Goal: Task Accomplishment & Management: Manage account settings

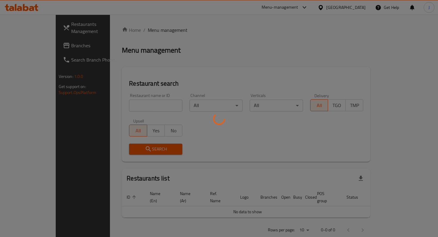
click at [125, 110] on div at bounding box center [219, 118] width 438 height 237
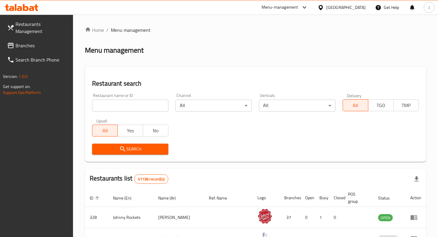
click at [109, 106] on input "search" at bounding box center [130, 106] width 76 height 12
paste input "696570"
type input "696570"
click button "Search" at bounding box center [130, 149] width 76 height 11
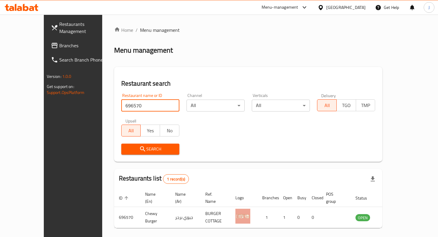
scroll to position [17, 0]
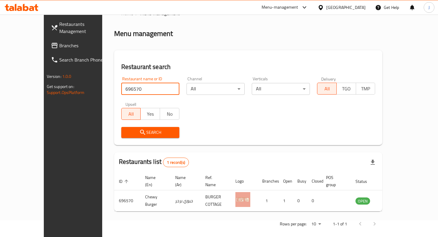
click at [162, 88] on input "696570" at bounding box center [150, 89] width 58 height 12
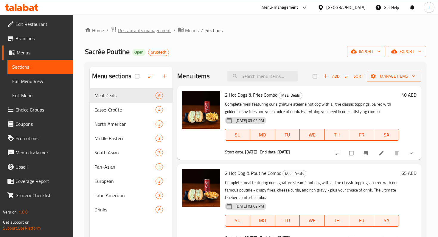
click at [126, 32] on span "Restaurants management" at bounding box center [144, 30] width 53 height 7
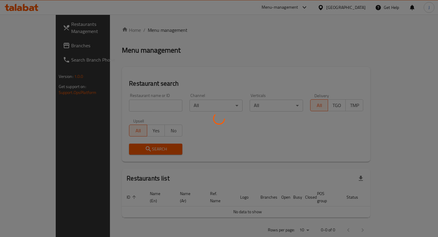
click at [114, 109] on div at bounding box center [219, 118] width 438 height 237
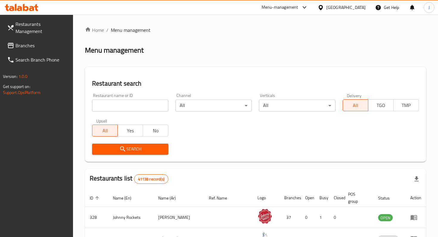
click at [109, 108] on div "Home / Menu management Menu management Restaurant search Restaurant name or ID …" at bounding box center [255, 210] width 341 height 367
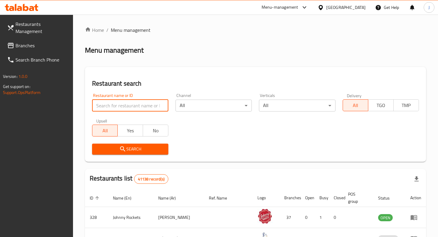
click at [105, 104] on input "search" at bounding box center [130, 106] width 76 height 12
type input "aqua marina"
click button "Search" at bounding box center [130, 149] width 76 height 11
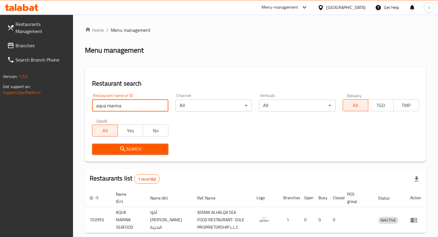
scroll to position [29, 0]
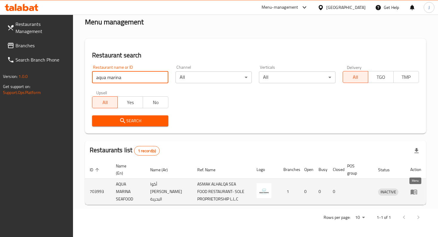
click at [413, 191] on icon "enhanced table" at bounding box center [413, 192] width 7 height 5
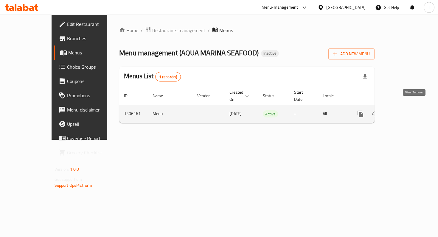
click at [407, 110] on icon "enhanced table" at bounding box center [403, 113] width 7 height 7
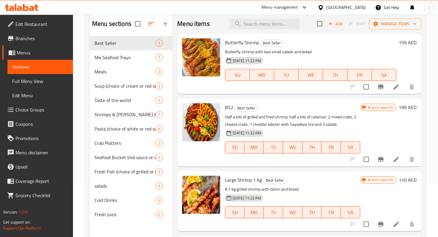
scroll to position [53, 0]
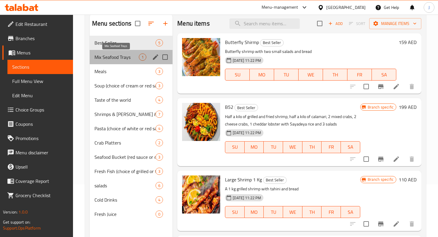
click at [124, 58] on span "Mix Seafood Trays" at bounding box center [116, 57] width 44 height 7
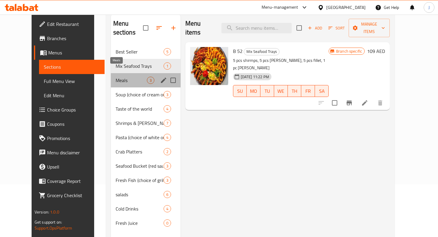
click at [123, 77] on span "Meals" at bounding box center [131, 80] width 31 height 7
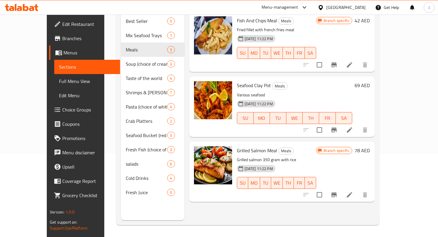
scroll to position [40, 0]
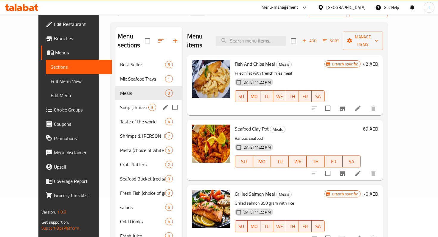
click at [123, 104] on span "Soup (choice of cream or red sauce)" at bounding box center [134, 107] width 28 height 7
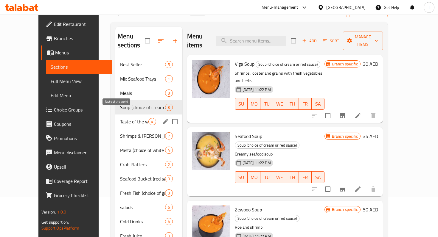
click at [124, 118] on span "Taste of the world" at bounding box center [134, 121] width 28 height 7
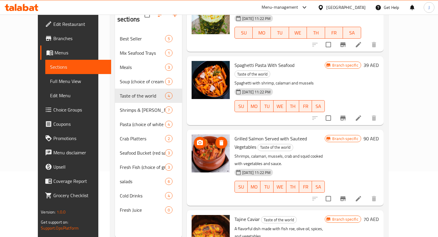
scroll to position [83, 0]
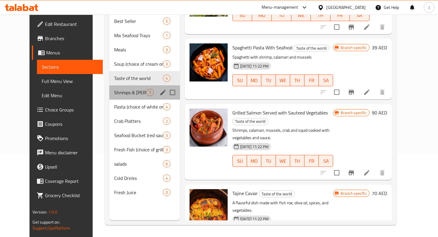
click at [127, 87] on div "Shrimps & lobster & Crab 7" at bounding box center [144, 92] width 71 height 14
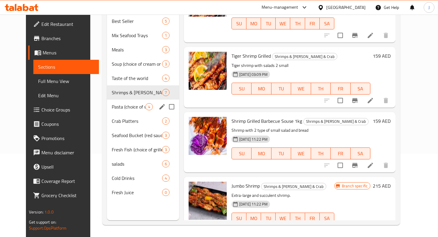
click at [125, 102] on div "Pasta (choice of white or red sauce) 4" at bounding box center [143, 107] width 72 height 14
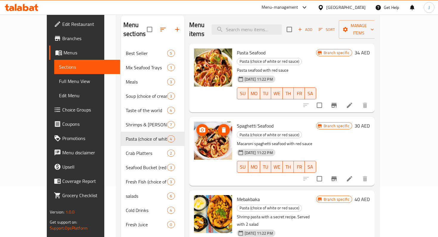
scroll to position [53, 0]
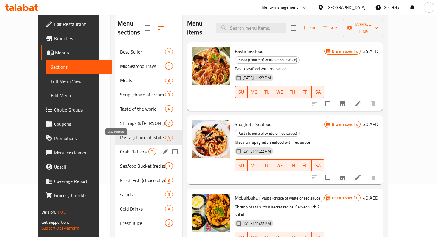
click at [120, 148] on span "Crab Platters" at bounding box center [134, 151] width 28 height 7
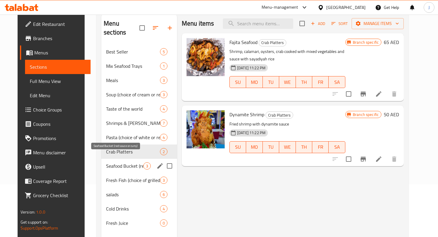
click at [119, 161] on div "Seafood Bucket (red sauce or curry) 3" at bounding box center [139, 166] width 76 height 14
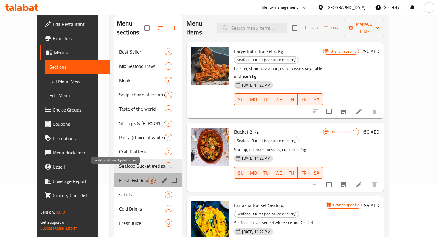
click at [124, 177] on span "Fresh Fish (choice of grilled or fried)" at bounding box center [133, 180] width 29 height 7
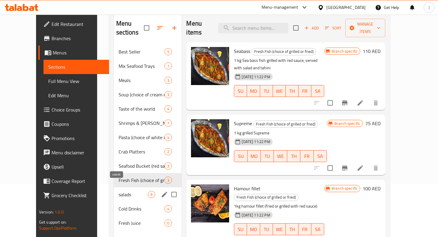
click at [123, 191] on span "salads" at bounding box center [133, 194] width 29 height 7
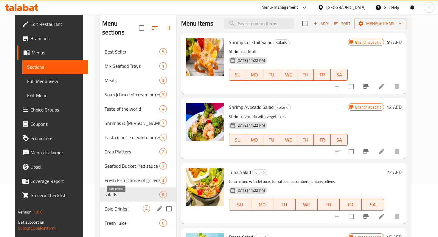
click at [122, 205] on span "Cold Drinks" at bounding box center [124, 208] width 38 height 7
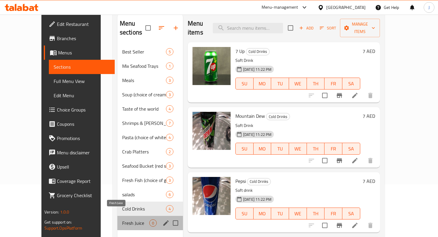
click at [123, 220] on span "Fresh Juice" at bounding box center [135, 223] width 27 height 7
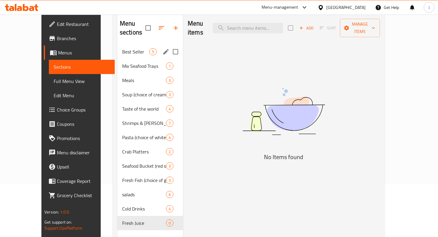
click at [126, 45] on div "Best Seller 5" at bounding box center [150, 52] width 66 height 14
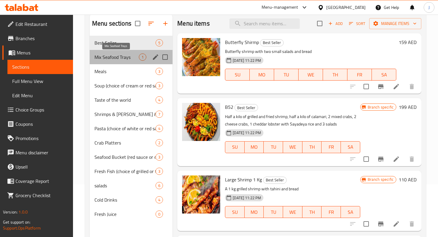
click at [121, 60] on span "Mix Seafood Trays" at bounding box center [116, 57] width 44 height 7
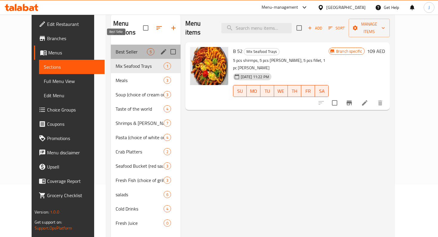
click at [128, 48] on span "Best Seller" at bounding box center [131, 51] width 31 height 7
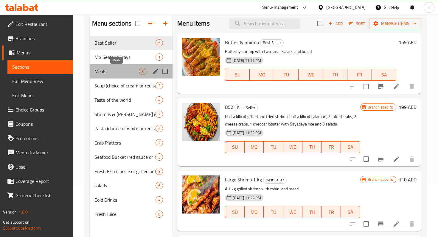
click at [125, 71] on span "Meals" at bounding box center [116, 71] width 44 height 7
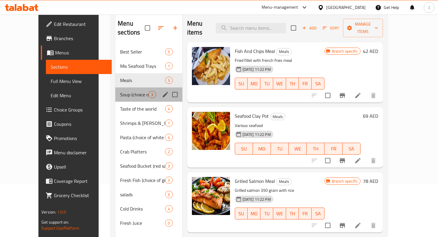
click at [125, 88] on div "Soup (choice of cream or red sauce) 3" at bounding box center [148, 95] width 67 height 14
